Goal: Check status: Check status

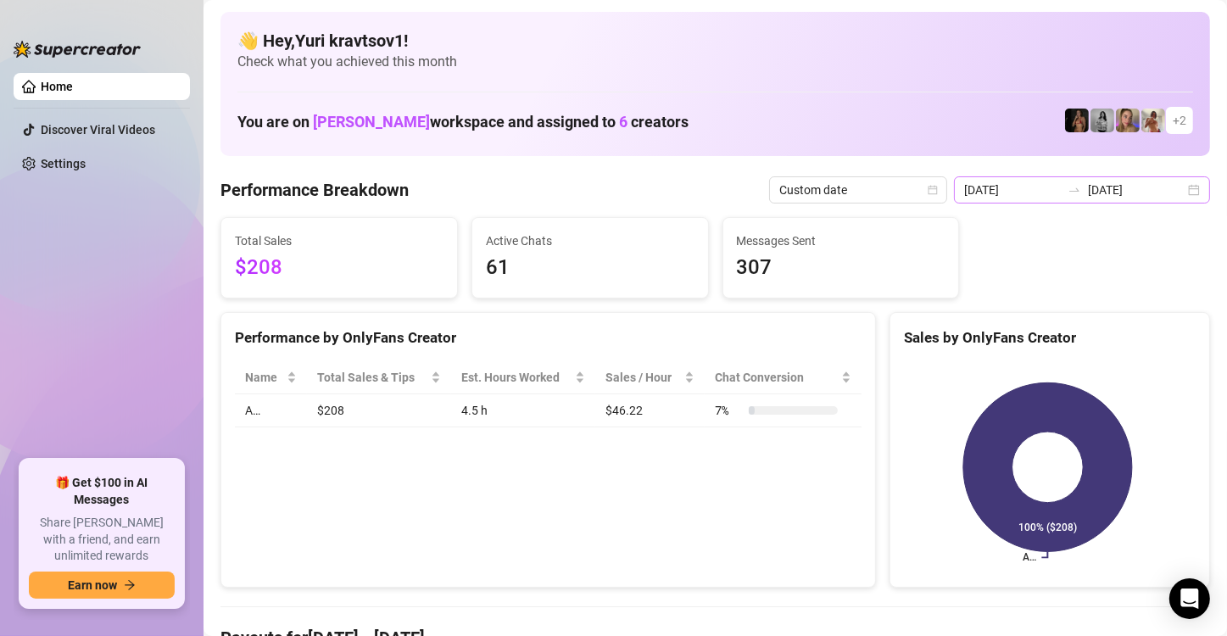
click at [1178, 196] on div "2025-09-28 2025-09-28" at bounding box center [1082, 189] width 256 height 27
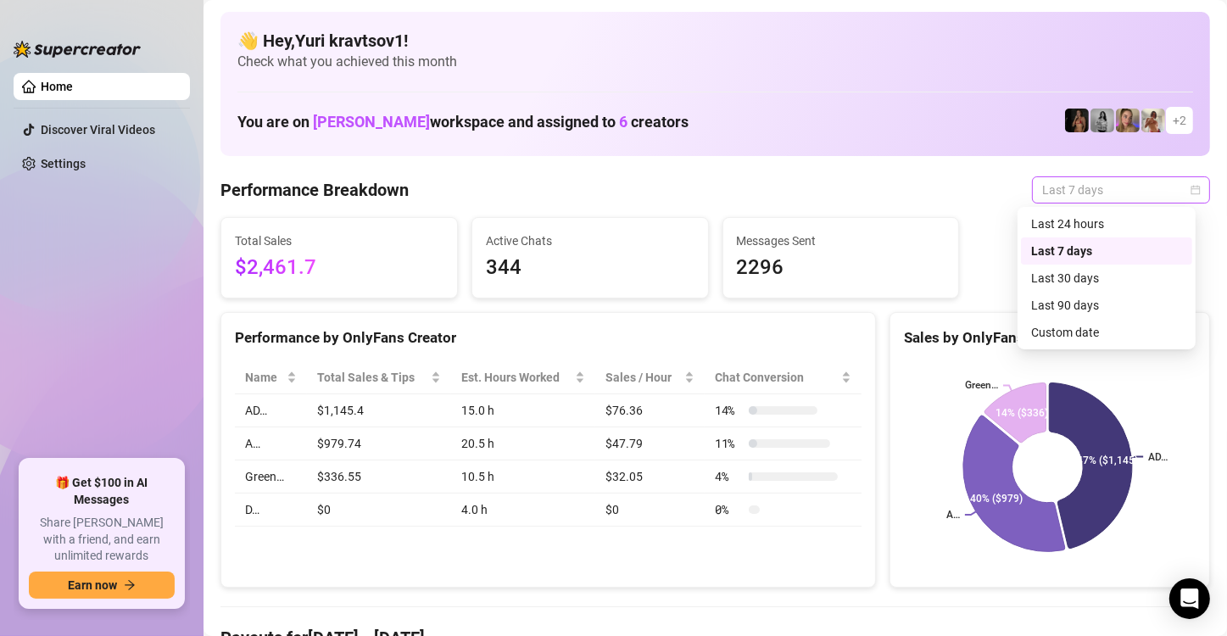
click at [1186, 188] on div "Last 7 days" at bounding box center [1121, 189] width 178 height 27
click at [1114, 329] on div "Custom date" at bounding box center [1106, 332] width 151 height 19
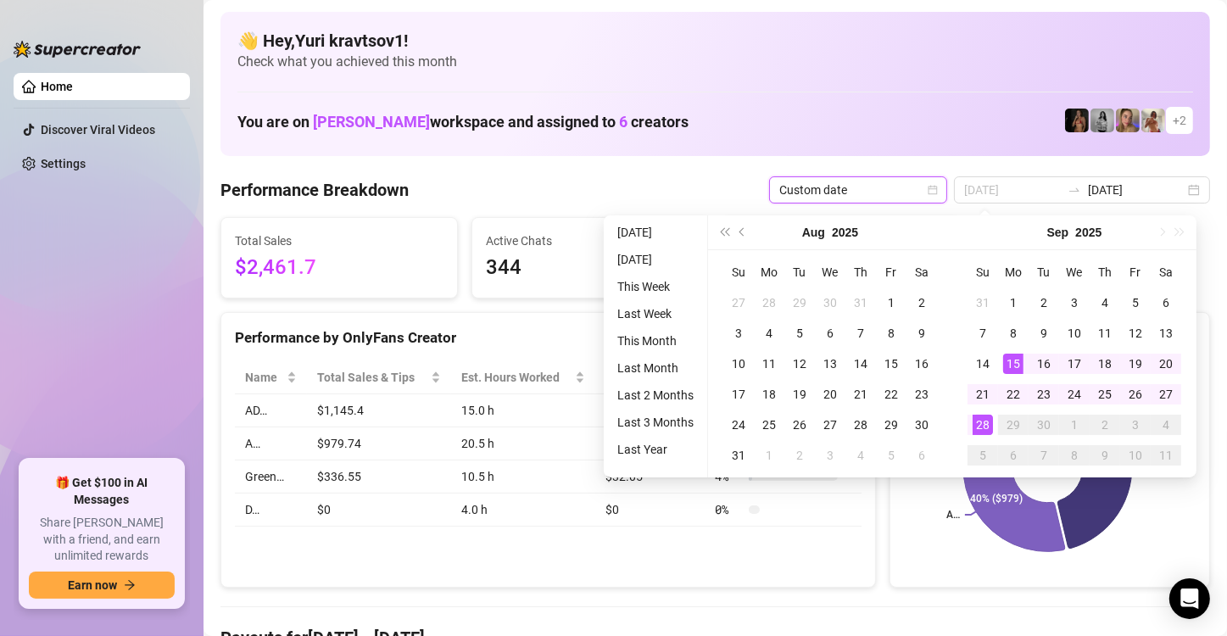
type input "[DATE]"
click at [979, 424] on div "28" at bounding box center [983, 425] width 20 height 20
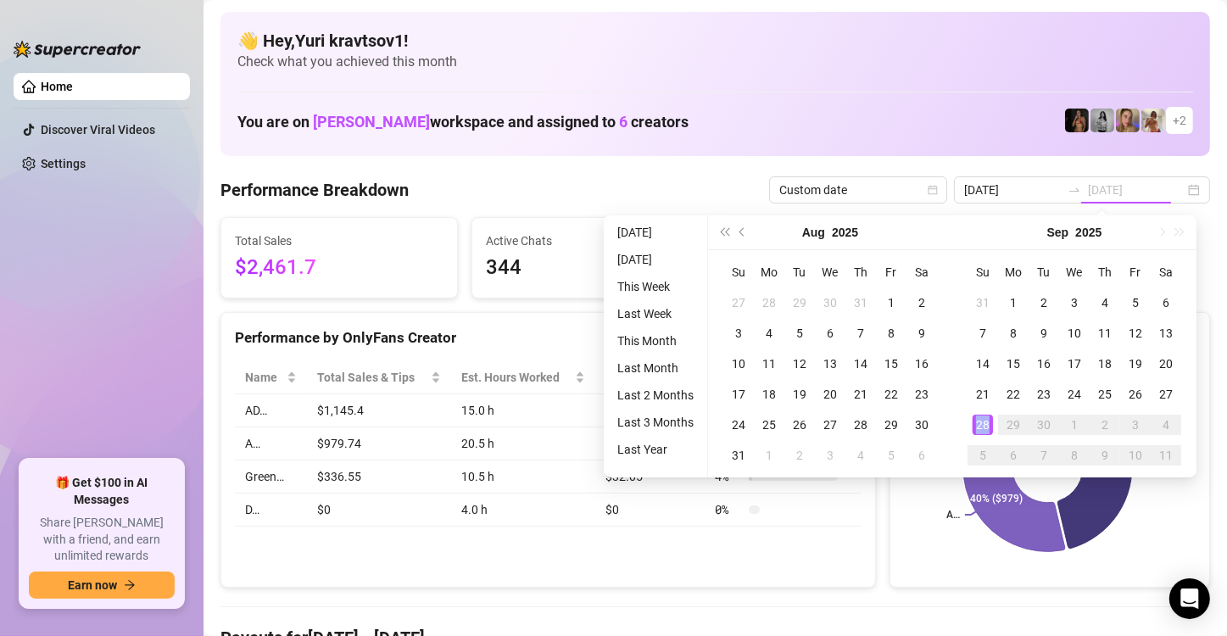
click at [979, 424] on div "28" at bounding box center [983, 425] width 20 height 20
click at [979, 424] on icon at bounding box center [1014, 484] width 102 height 136
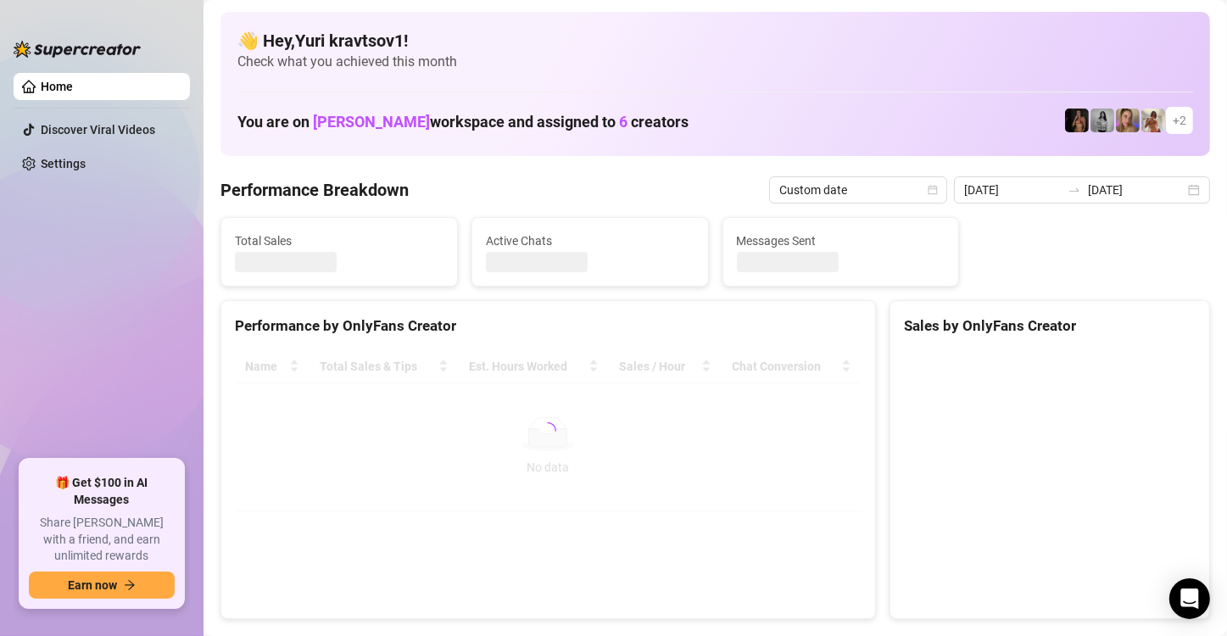
type input "[DATE]"
